Goal: Task Accomplishment & Management: Use online tool/utility

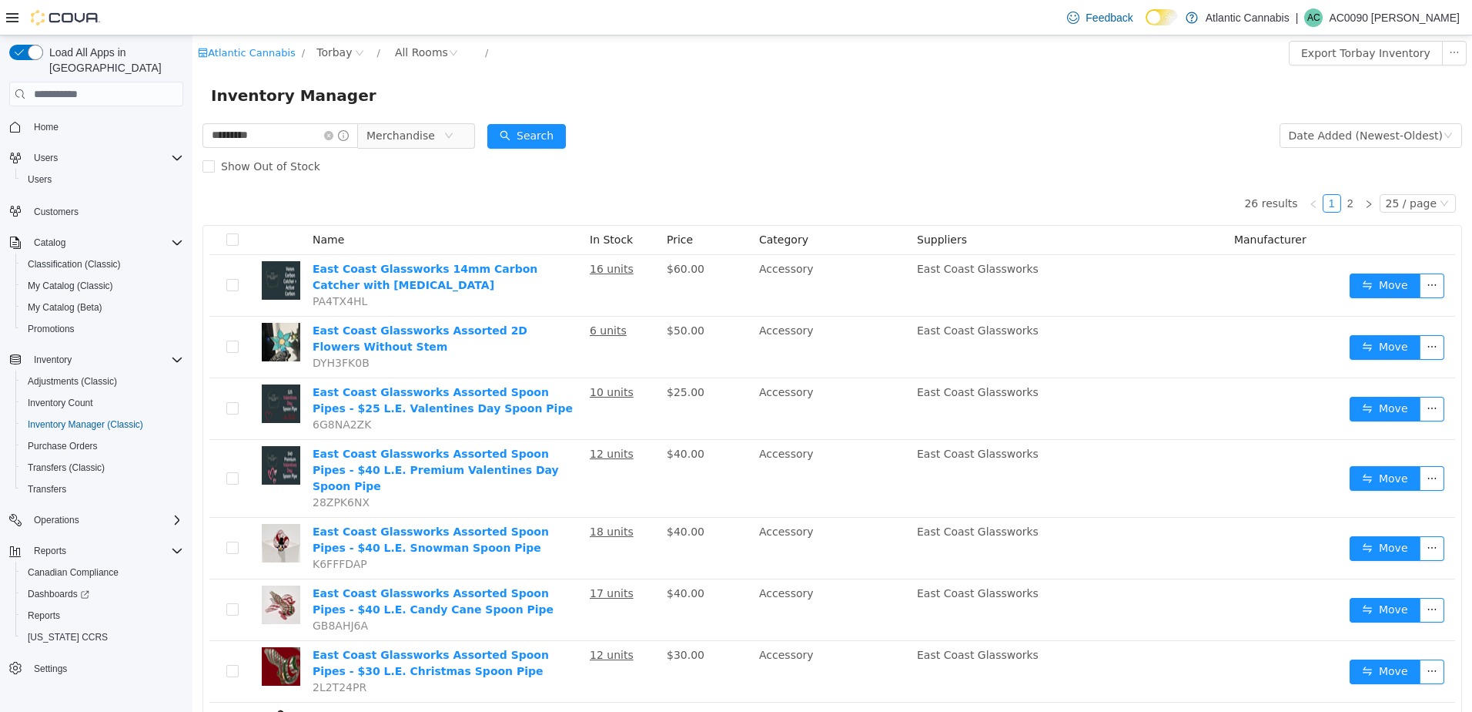
scroll to position [693, 0]
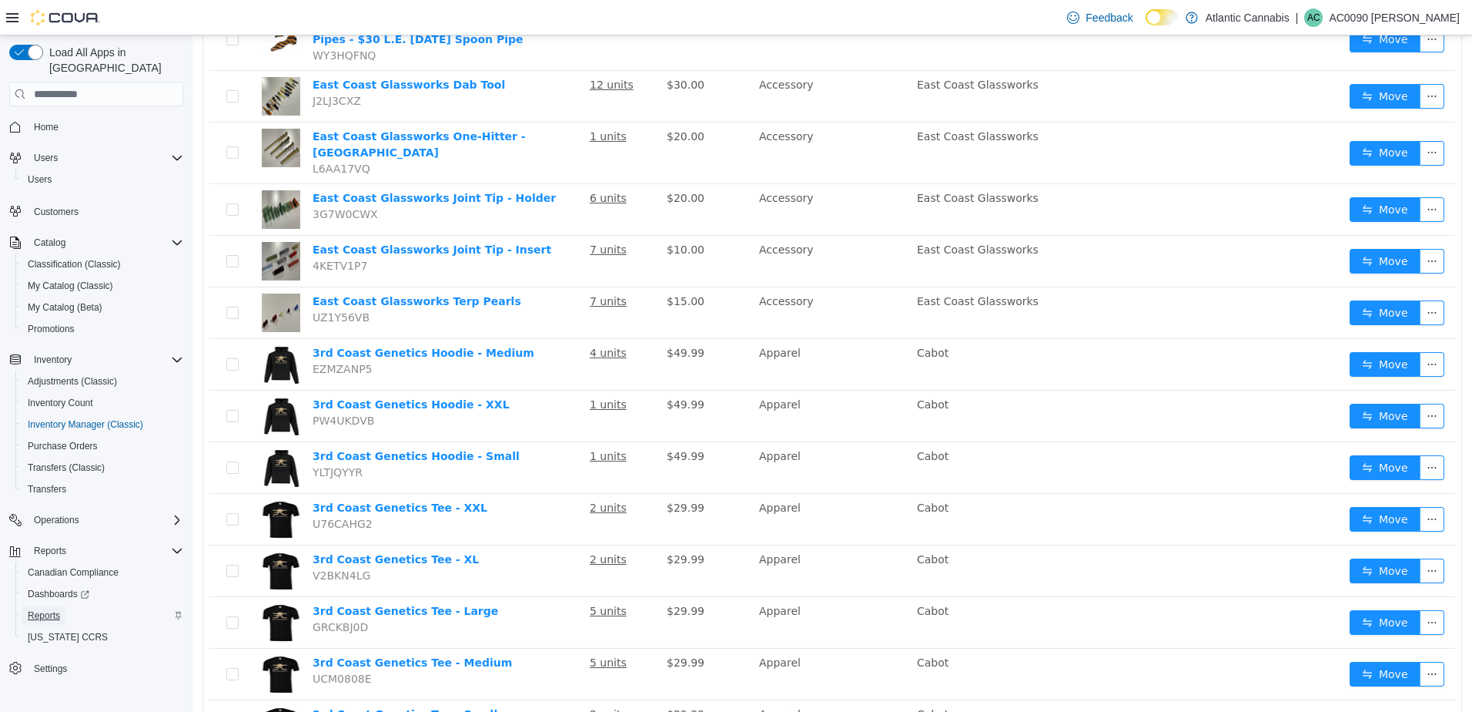
click at [59, 609] on span "Reports" at bounding box center [44, 615] width 32 height 12
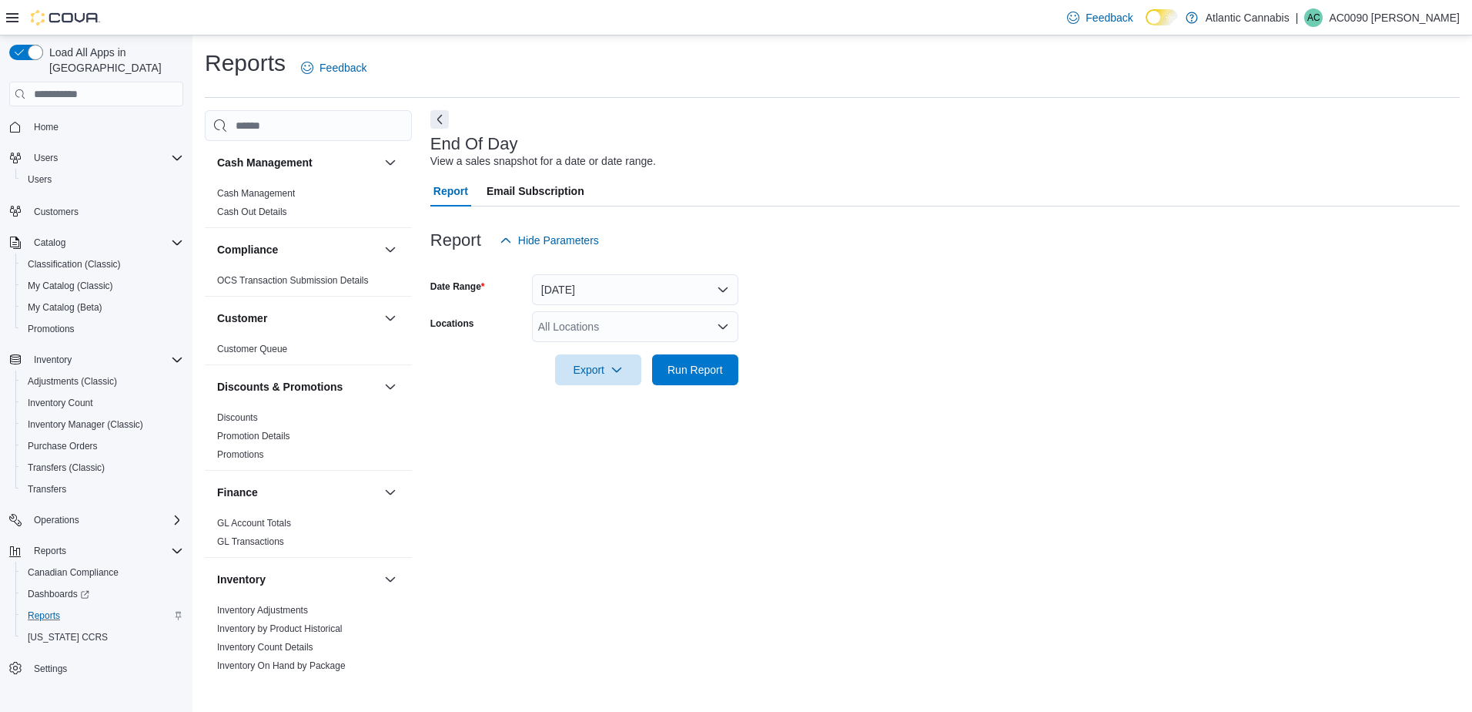
click at [654, 322] on div "All Locations" at bounding box center [635, 326] width 206 height 31
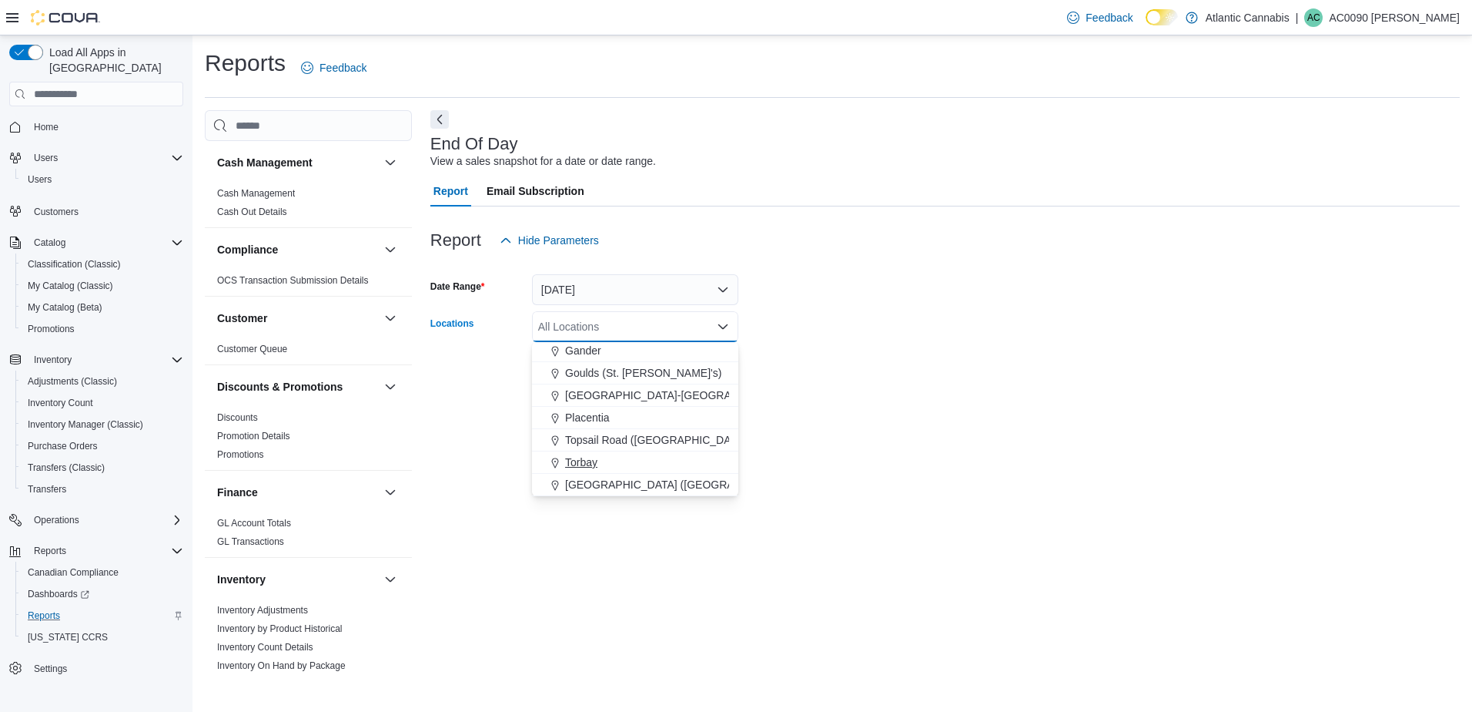
click at [635, 455] on div "Torbay" at bounding box center [635, 461] width 188 height 15
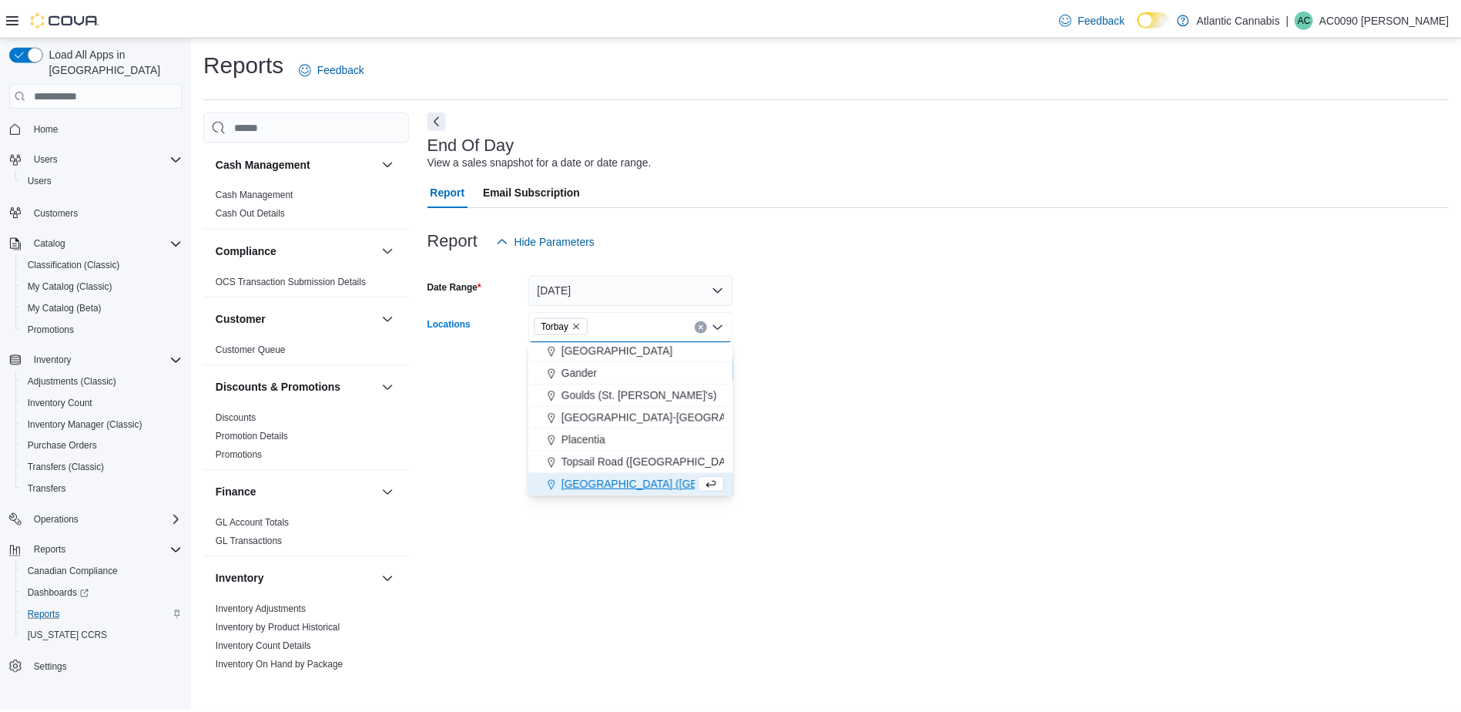
scroll to position [69, 0]
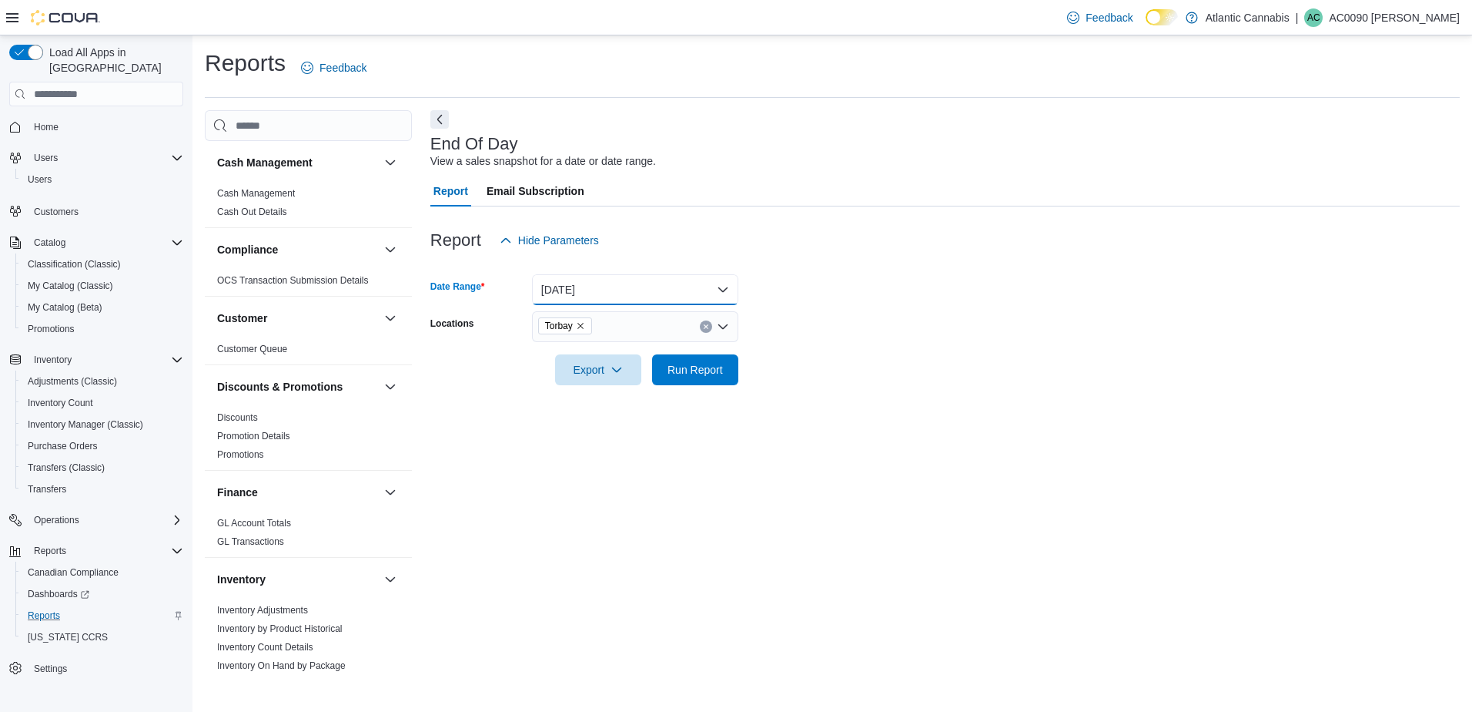
click at [642, 293] on button "[DATE]" at bounding box center [635, 289] width 206 height 31
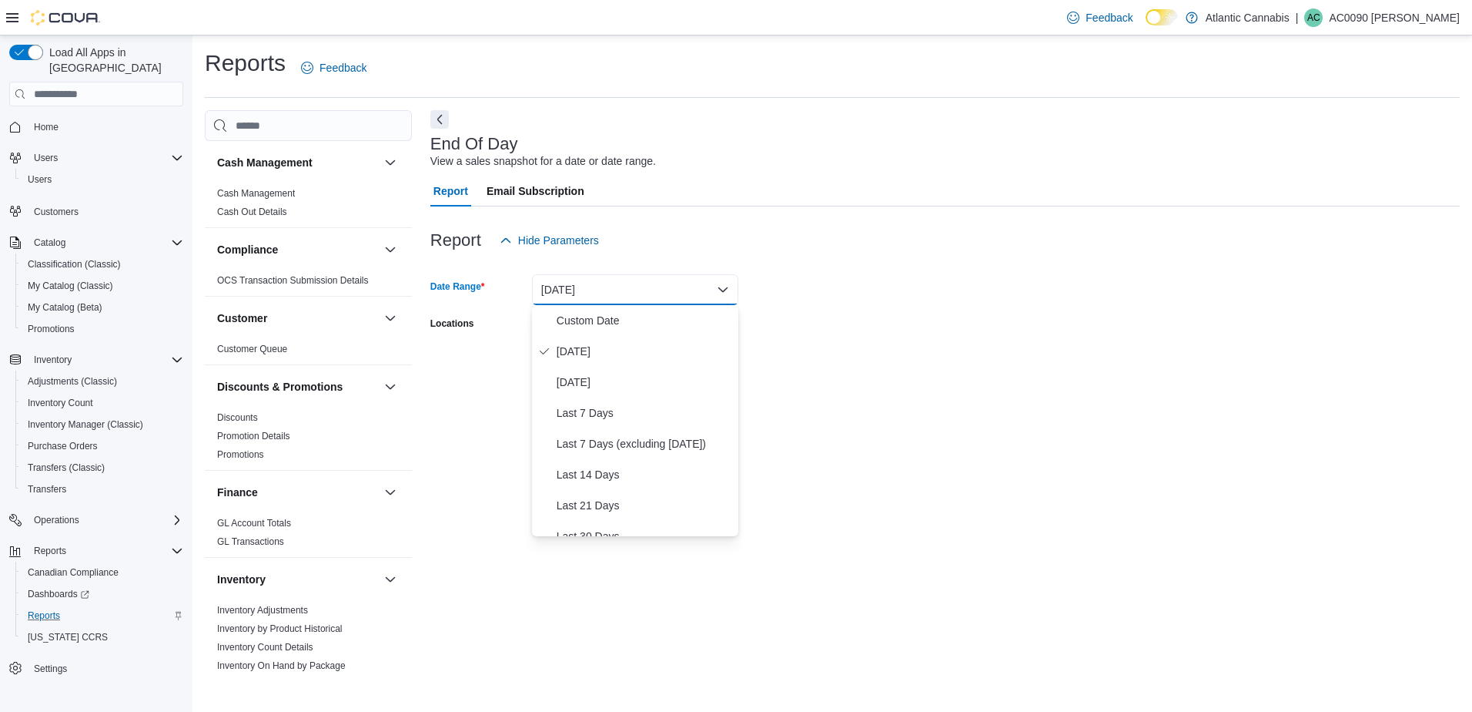
click at [745, 218] on div at bounding box center [945, 215] width 1030 height 18
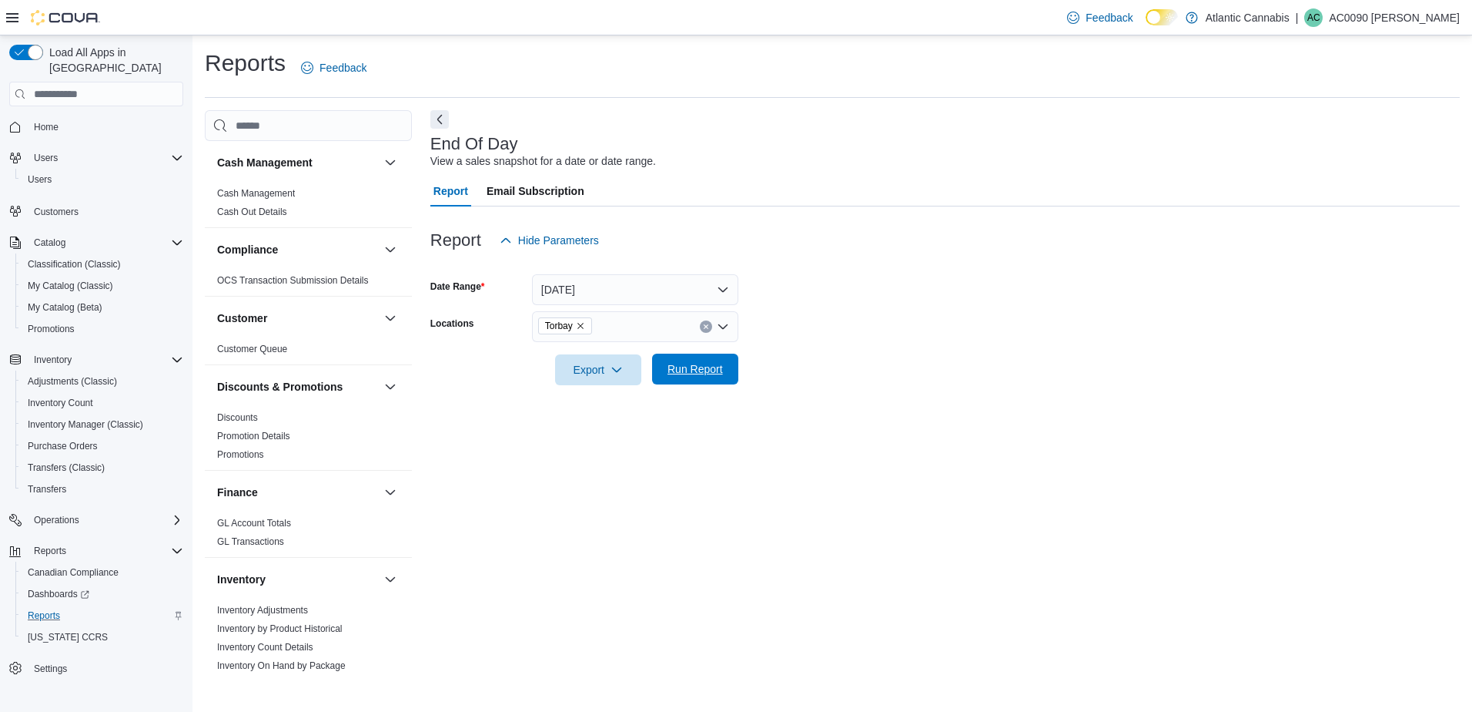
click at [688, 373] on span "Run Report" at bounding box center [695, 368] width 55 height 15
